Goal: Obtain resource: Obtain resource

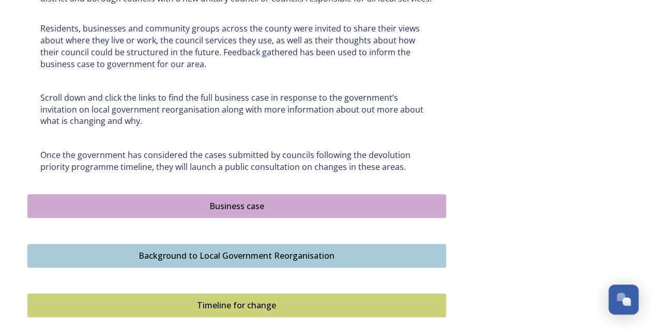
scroll to position [520, 0]
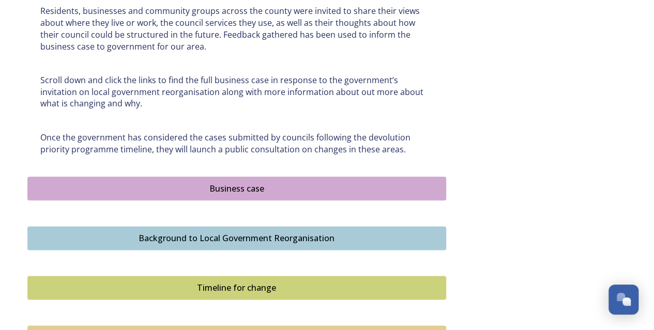
click at [234, 189] on div "Business case" at bounding box center [236, 189] width 407 height 12
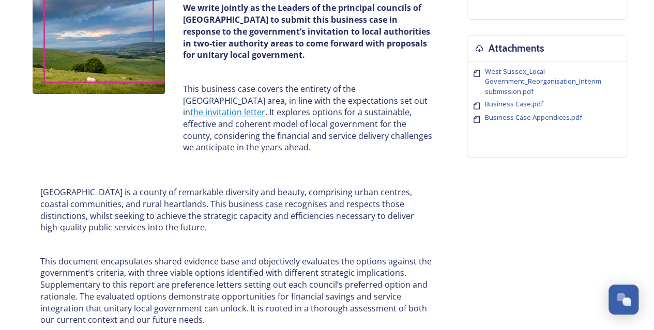
scroll to position [230, 0]
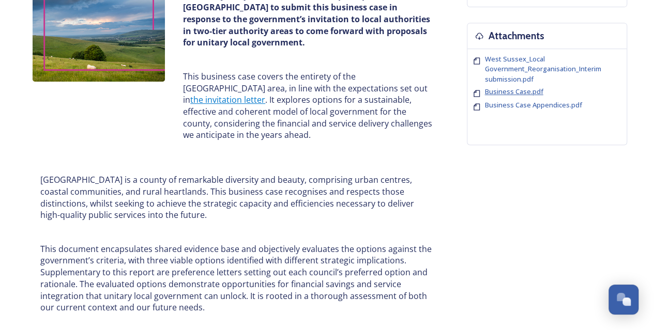
click at [506, 93] on span "Business Case.pdf" at bounding box center [514, 91] width 58 height 9
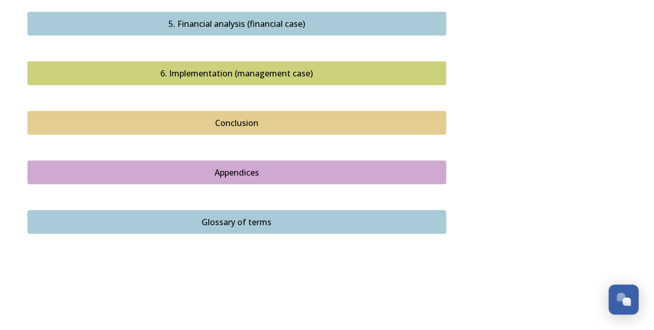
scroll to position [1225, 0]
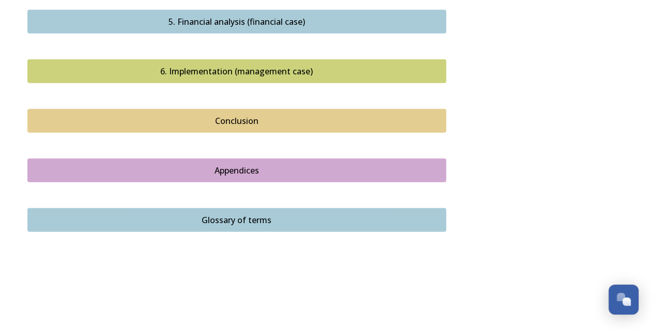
click at [252, 115] on div "Conclusion" at bounding box center [236, 121] width 407 height 12
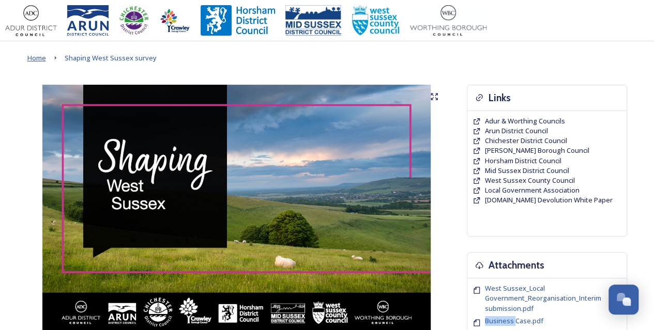
click at [39, 60] on span "Home" at bounding box center [36, 57] width 19 height 9
